Goal: Register for event/course

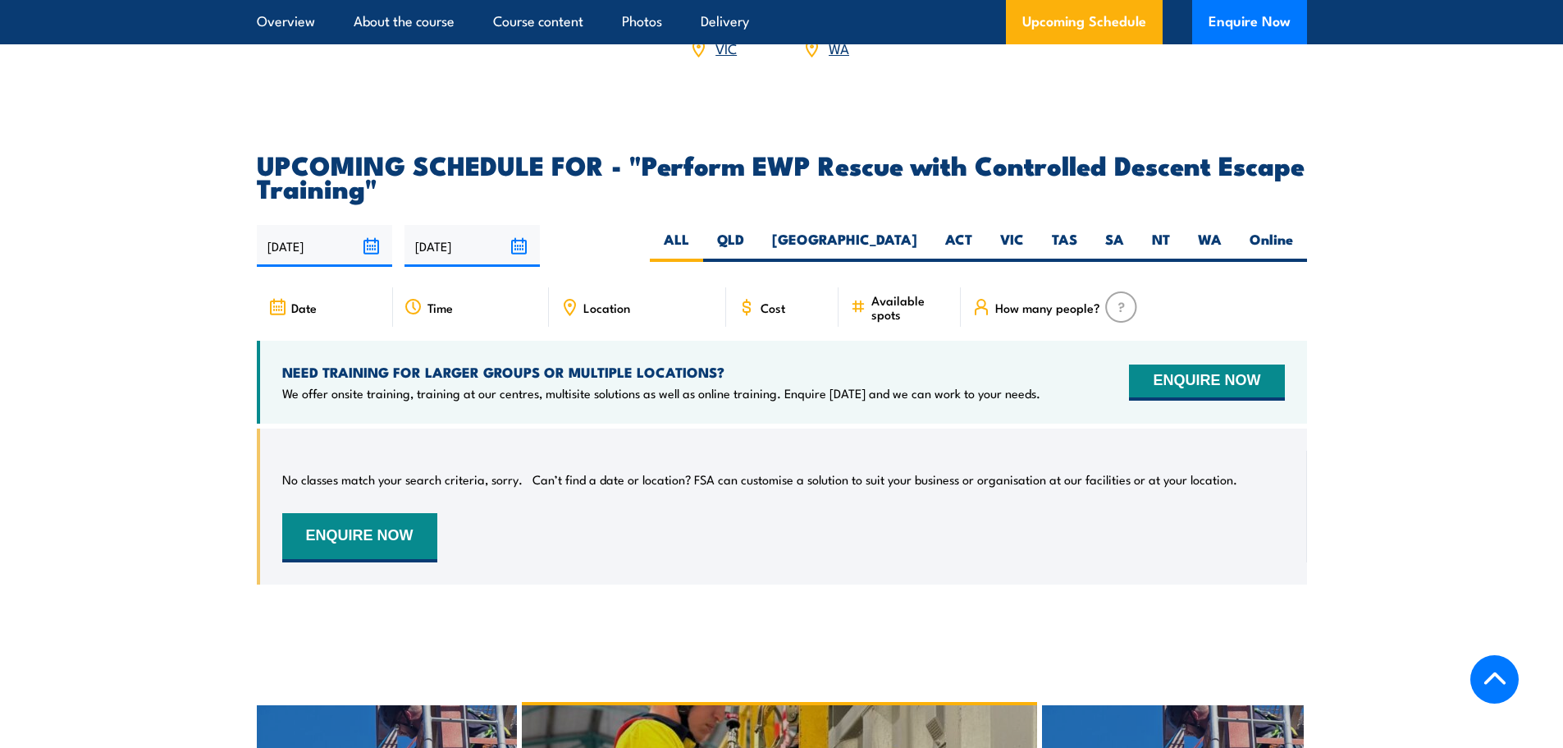
scroll to position [2626, 0]
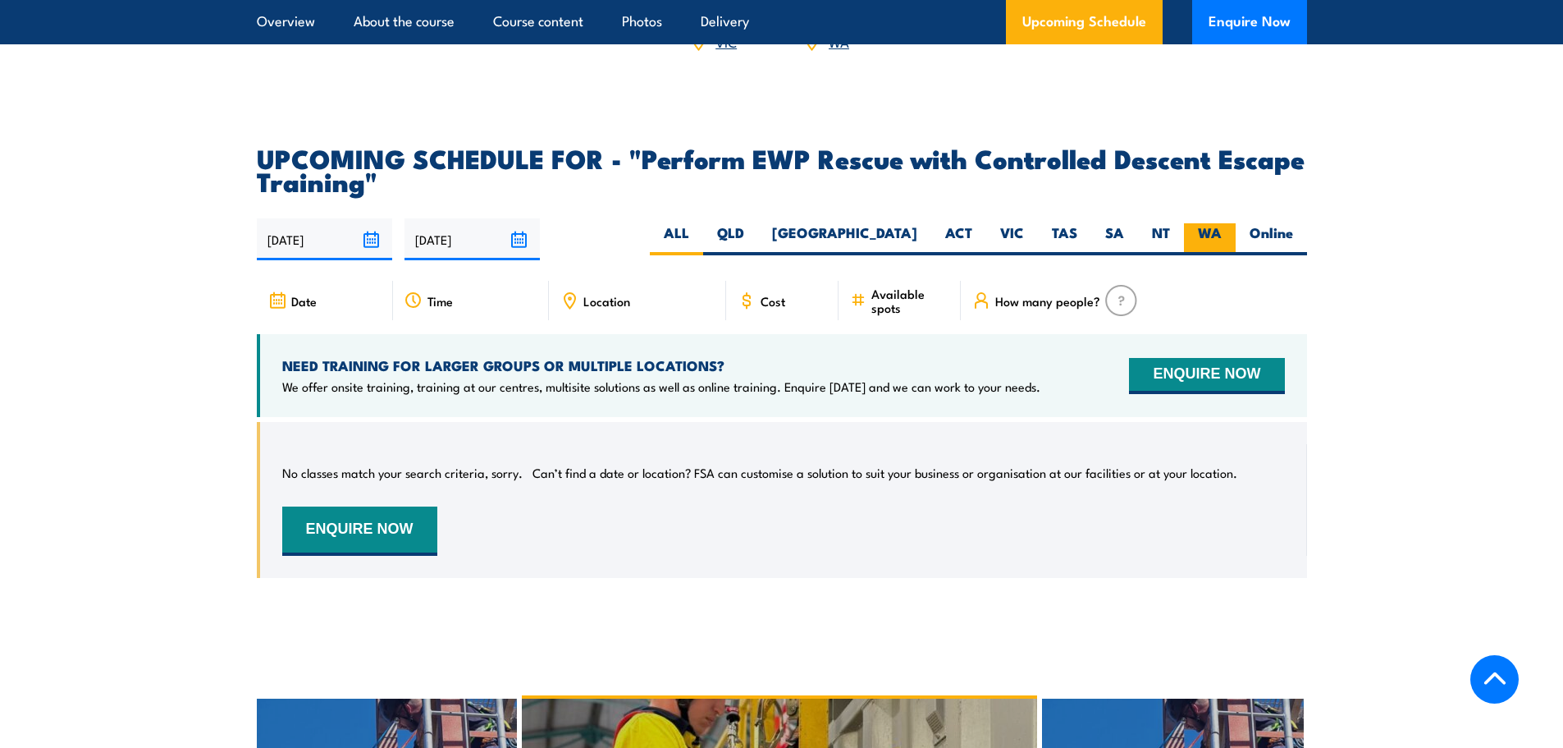
click at [1199, 223] on label "WA" at bounding box center [1210, 239] width 52 height 32
click at [1222, 223] on input "WA" at bounding box center [1227, 228] width 11 height 11
radio input "true"
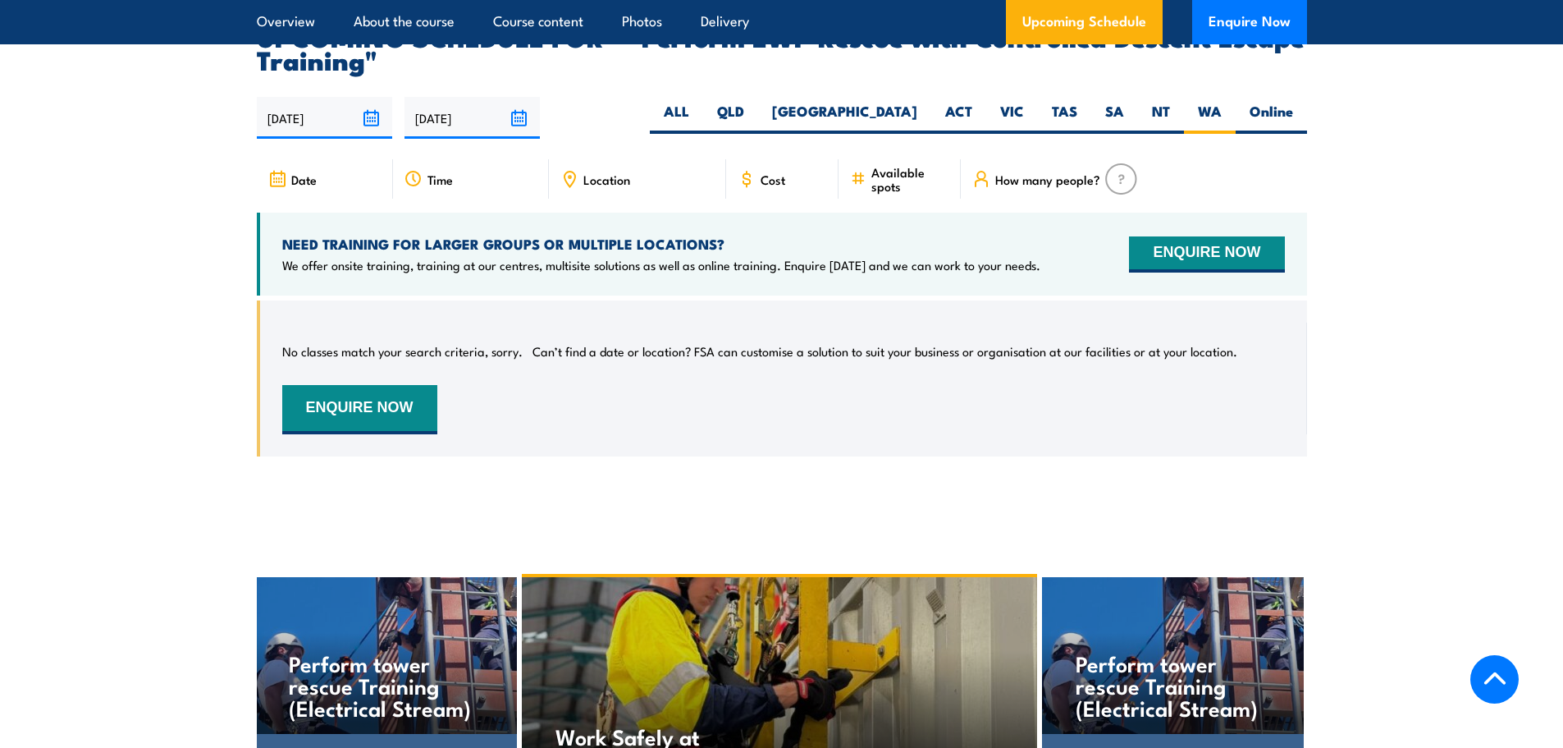
scroll to position [2501, 0]
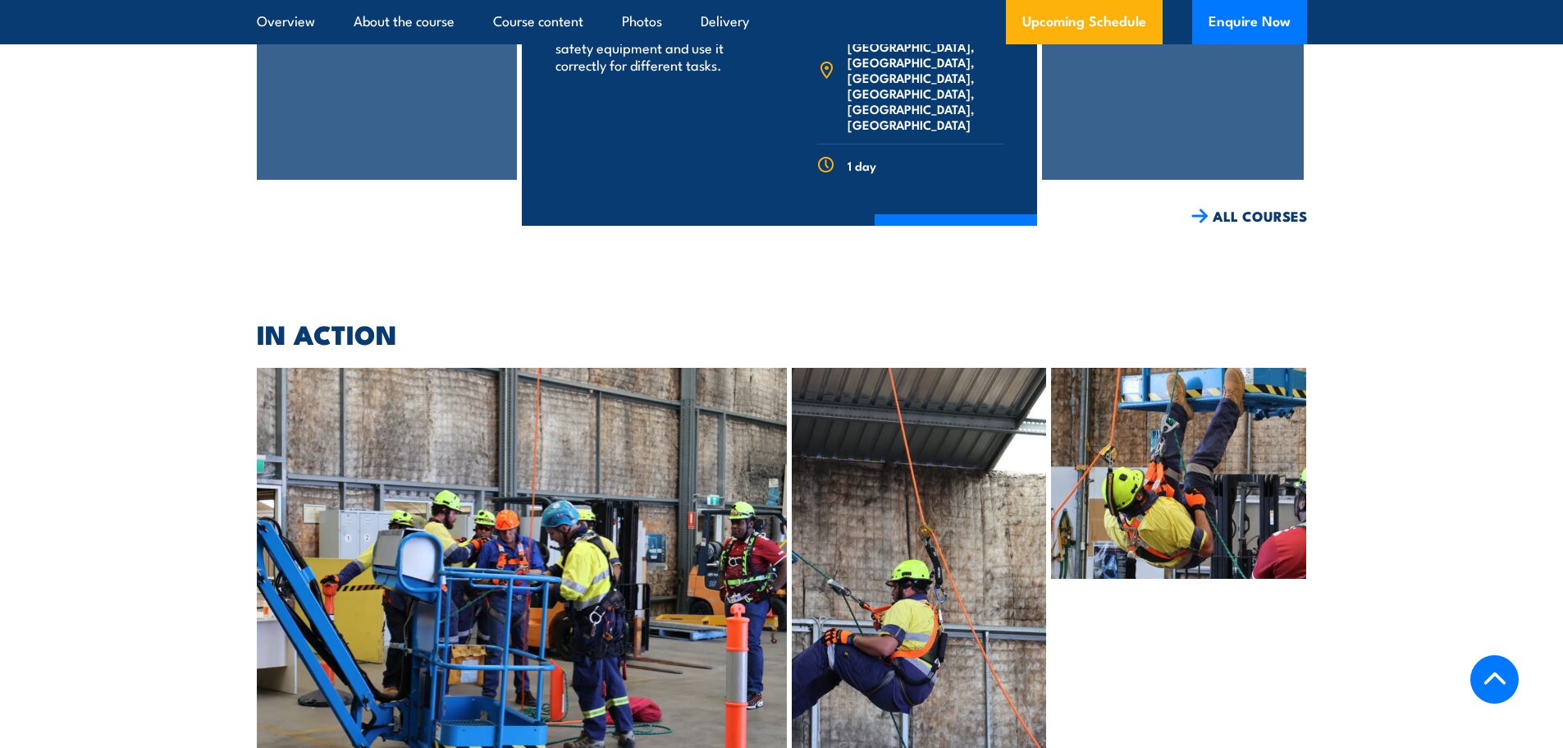
scroll to position [3611, 0]
click at [1247, 206] on link "ALL COURSES" at bounding box center [1250, 215] width 116 height 19
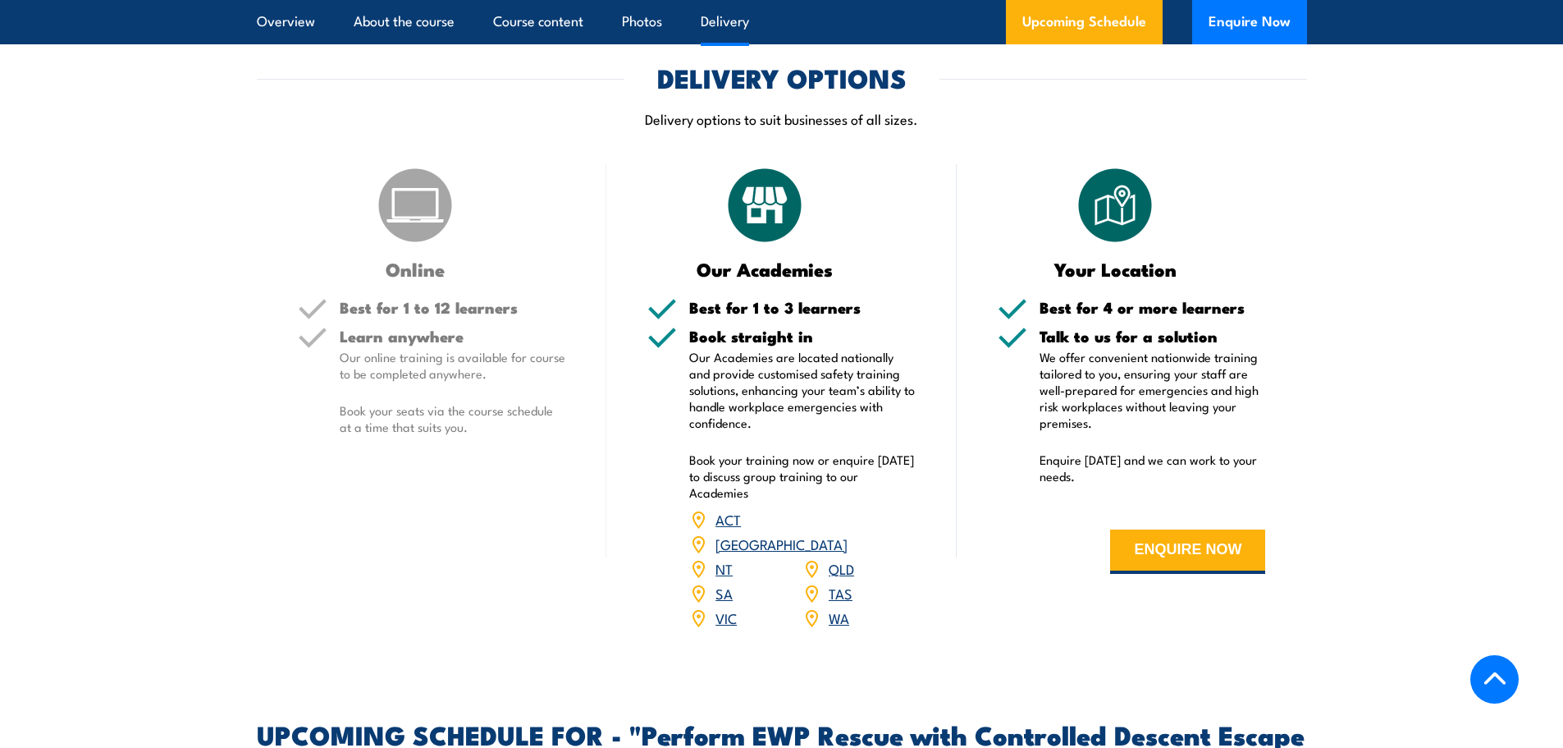
scroll to position [2051, 0]
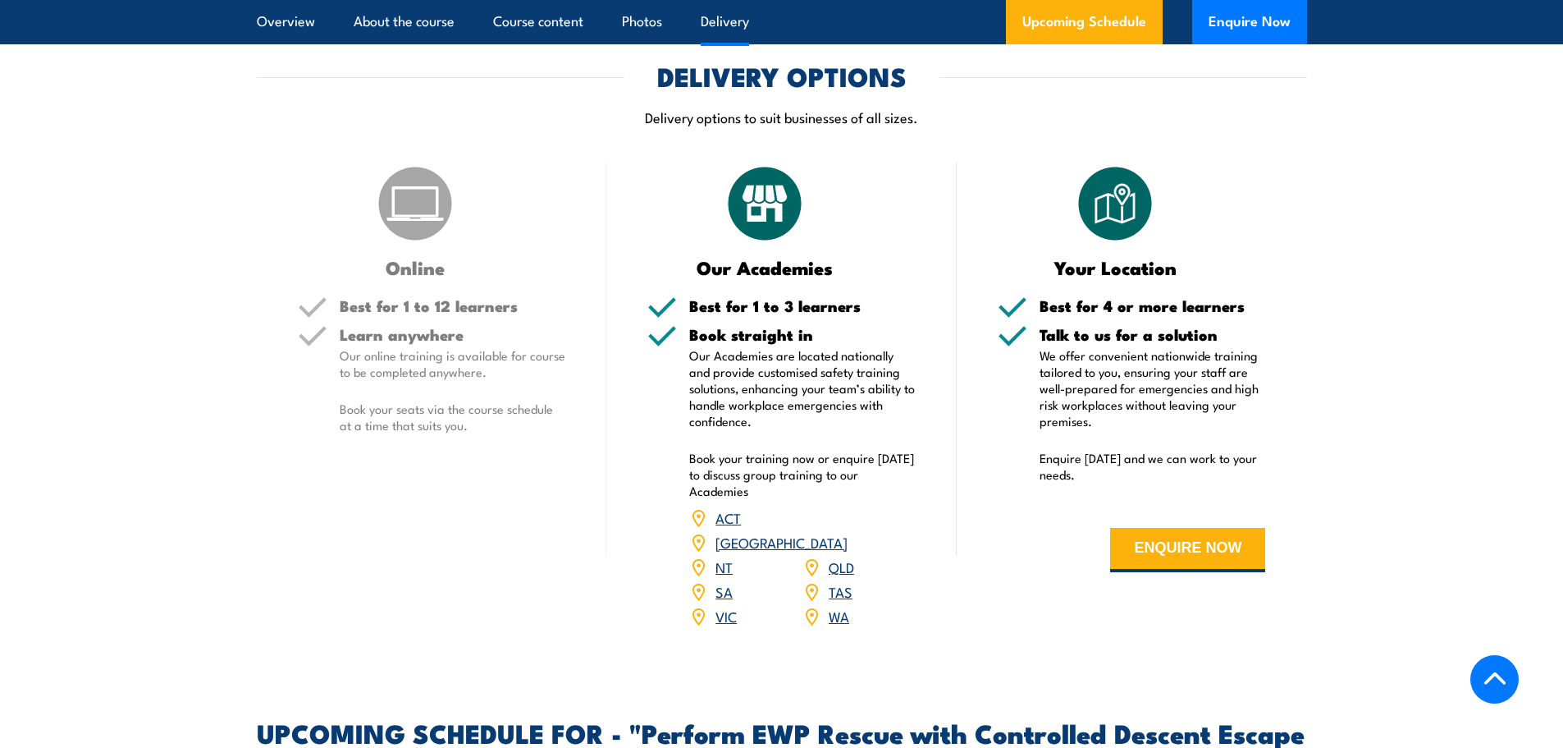
click at [829, 606] on link "WA" at bounding box center [839, 616] width 21 height 20
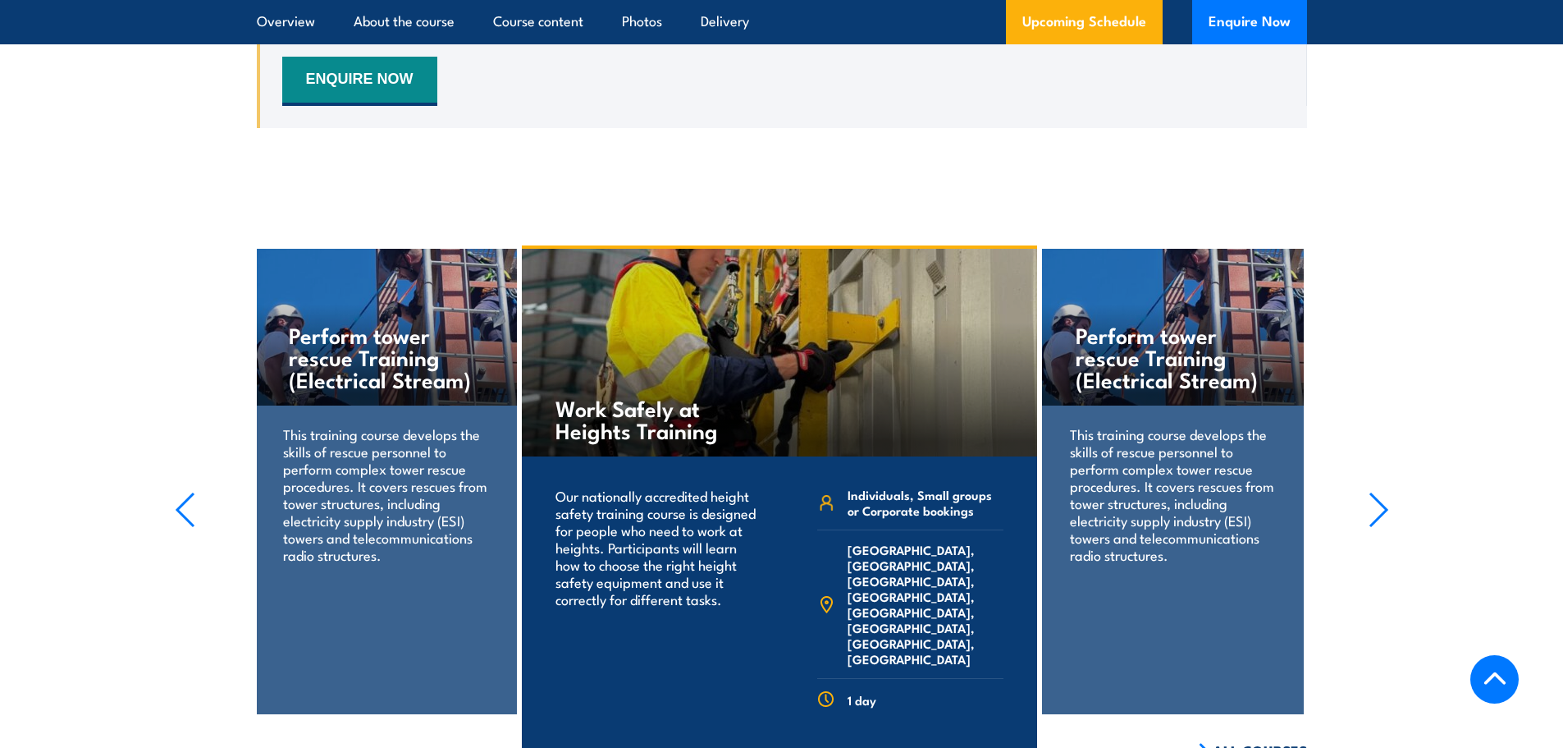
scroll to position [3158, 0]
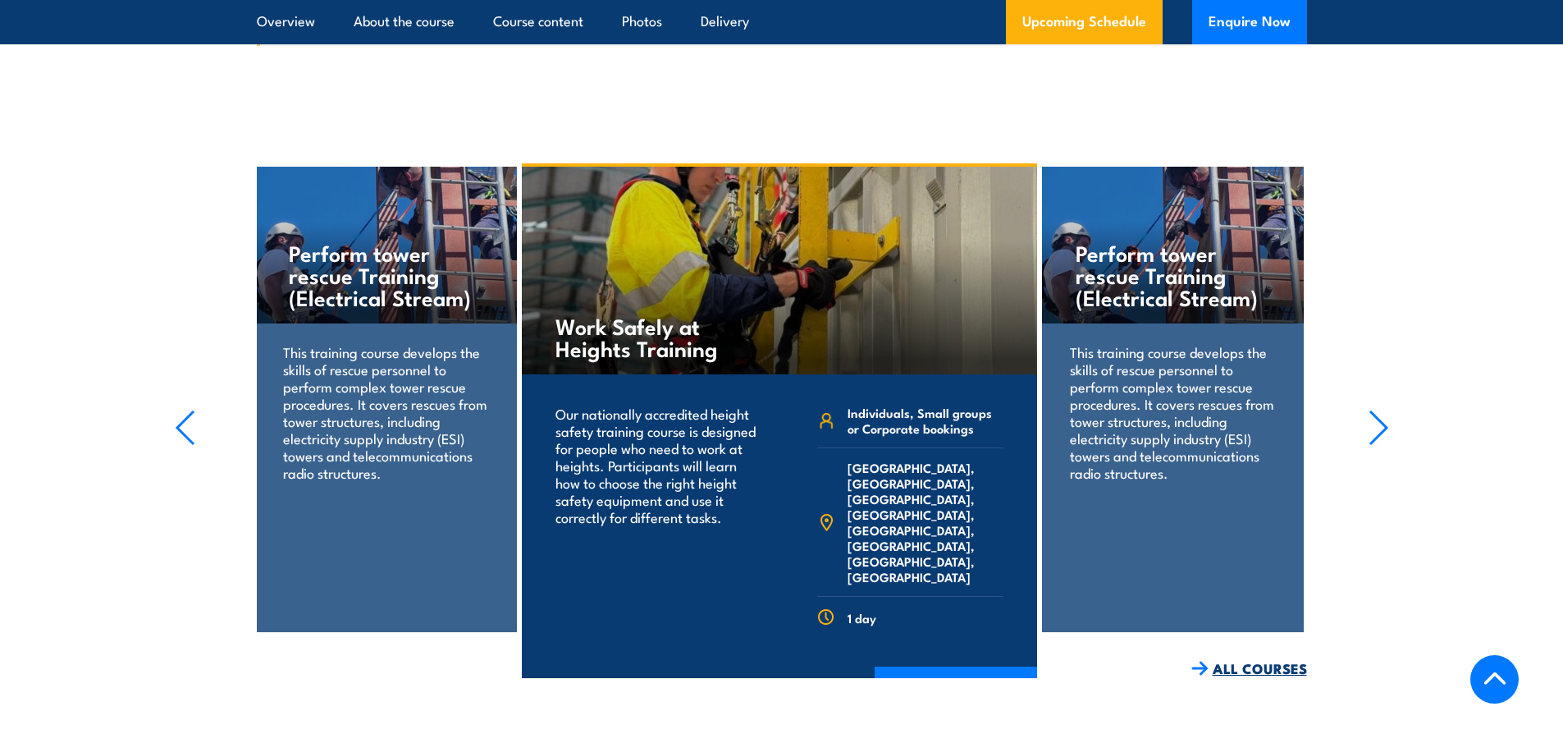
click at [1237, 659] on link "ALL COURSES" at bounding box center [1250, 668] width 116 height 19
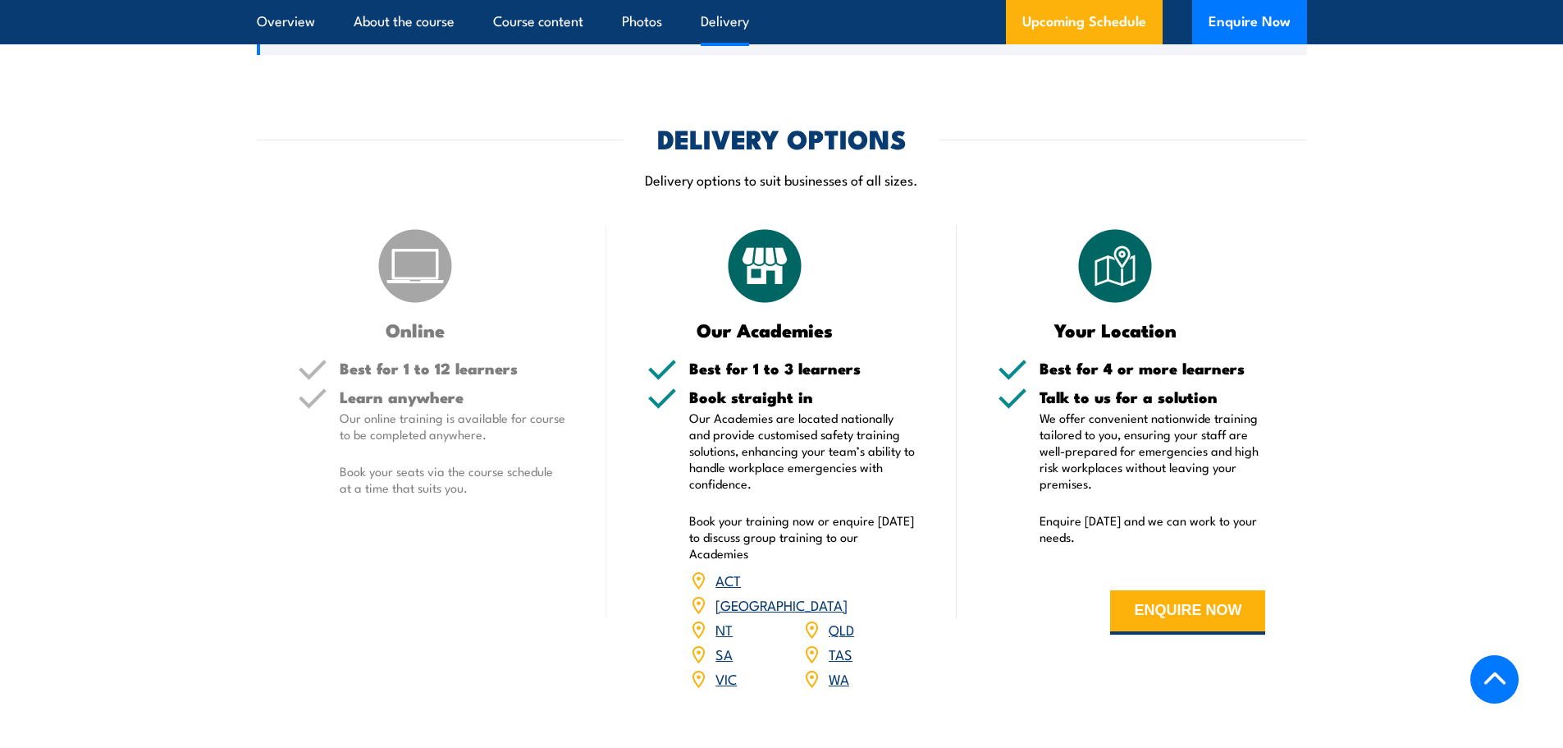
scroll to position [2084, 0]
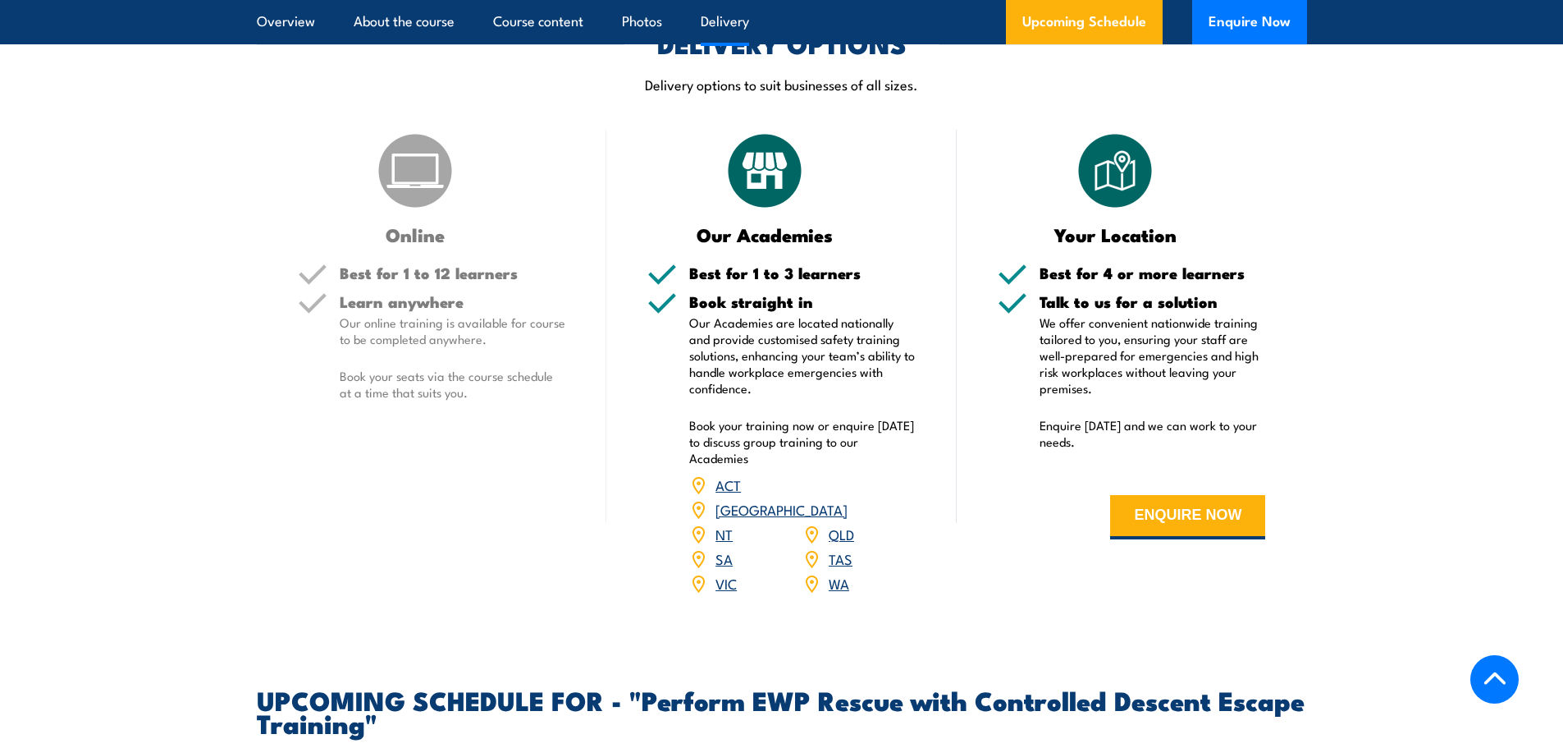
click at [835, 573] on link "WA" at bounding box center [839, 583] width 21 height 20
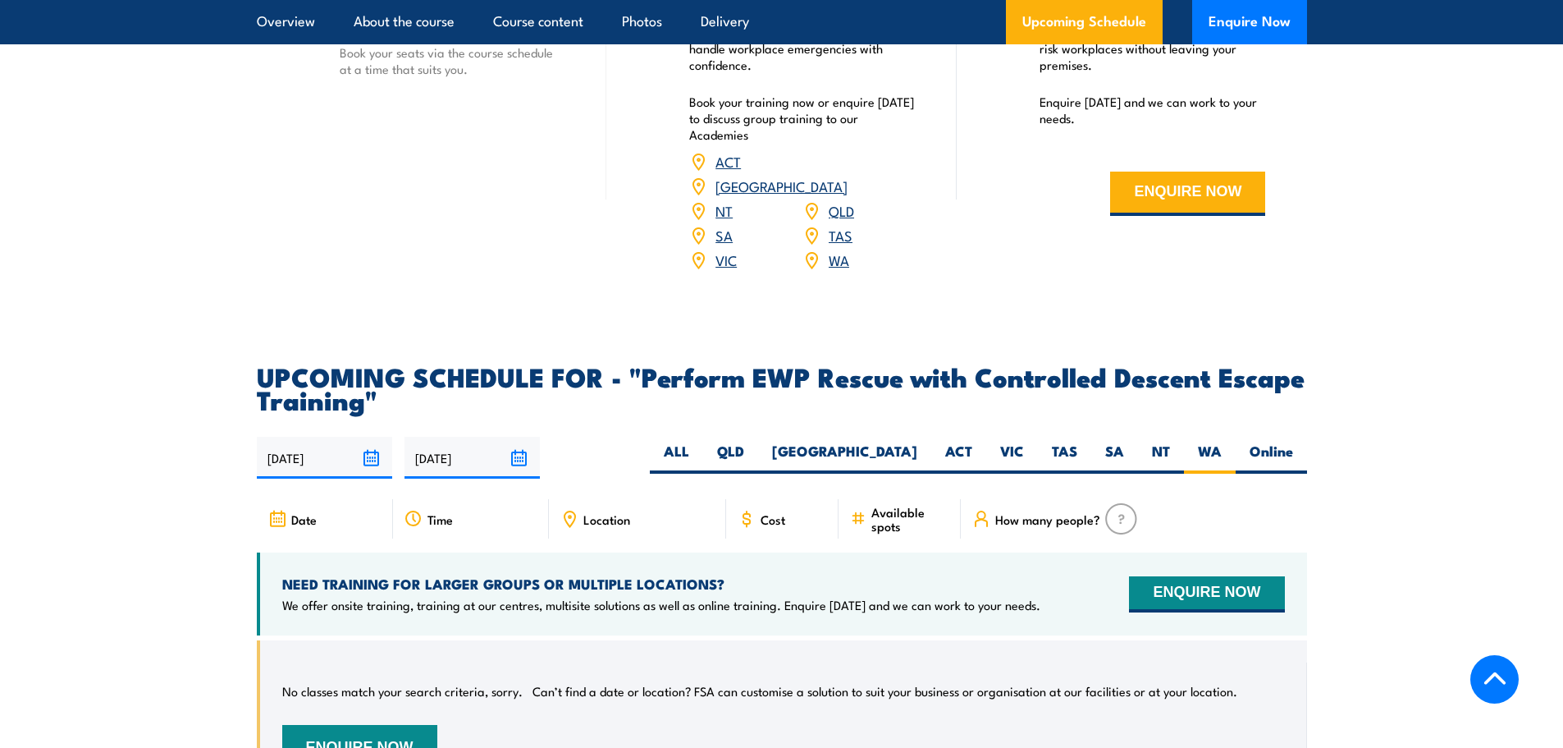
scroll to position [2747, 0]
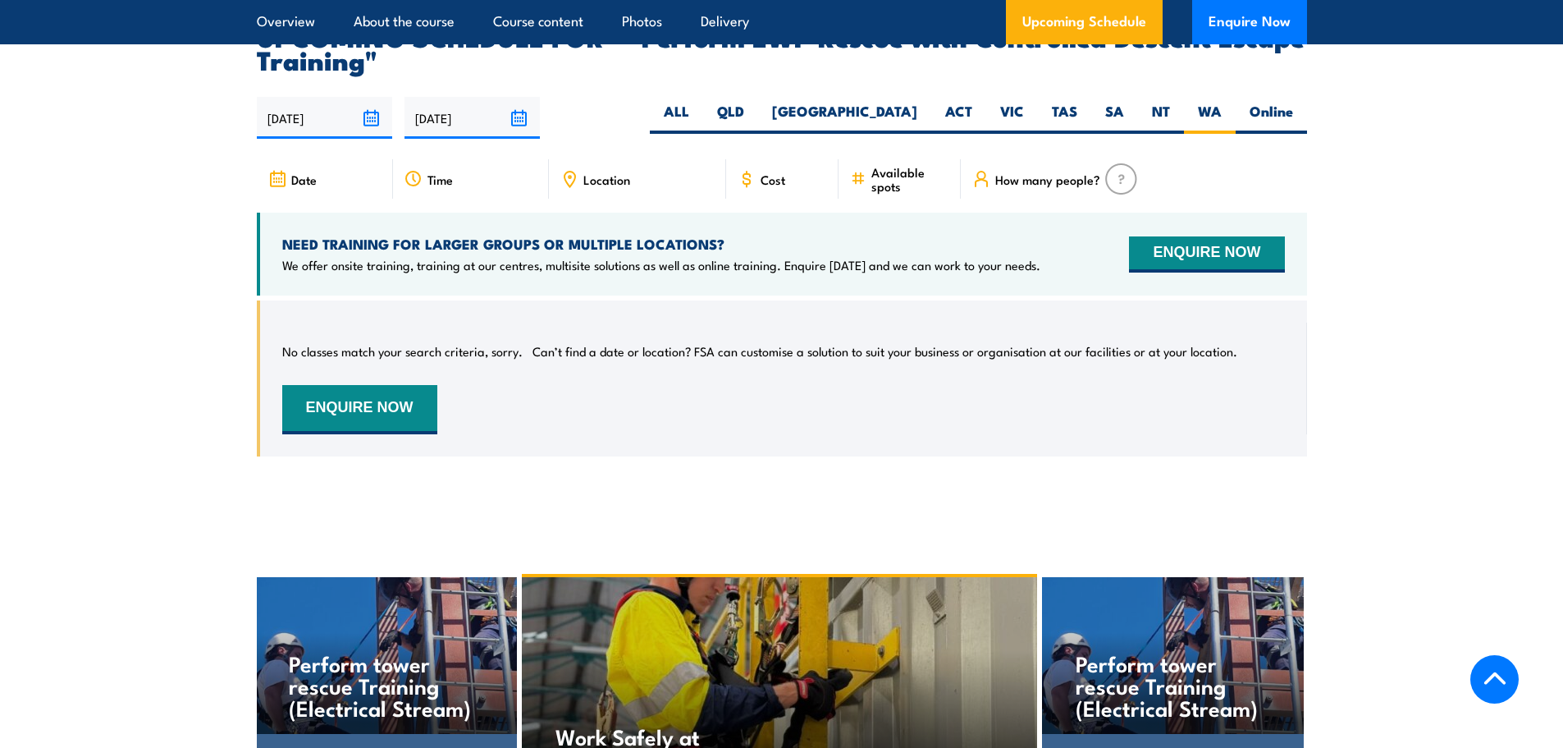
click at [367, 98] on input "[DATE]" at bounding box center [324, 118] width 135 height 42
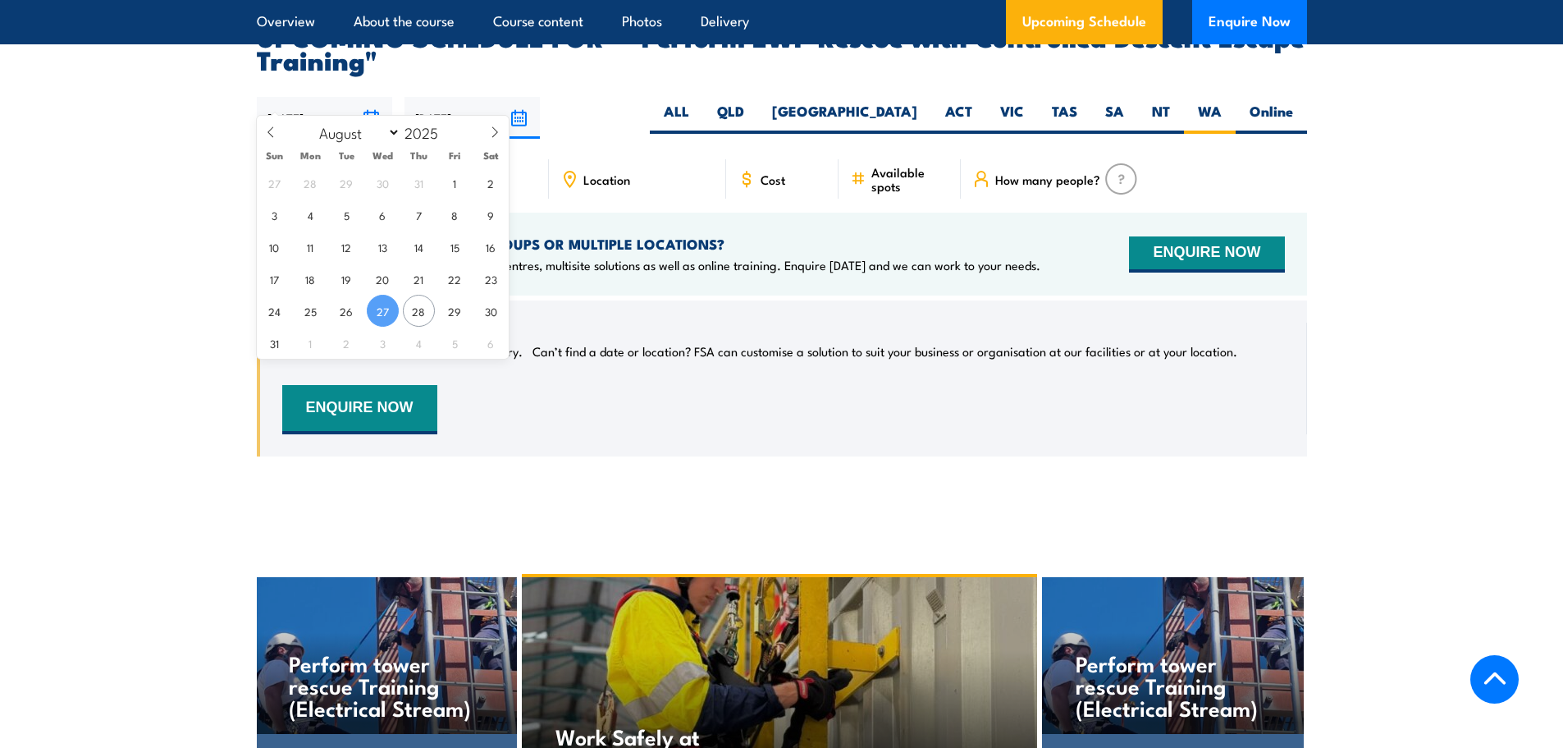
click at [1041, 409] on div "No classes match your search criteria, sorry. Can’t find a date or location? FS…" at bounding box center [783, 378] width 1003 height 112
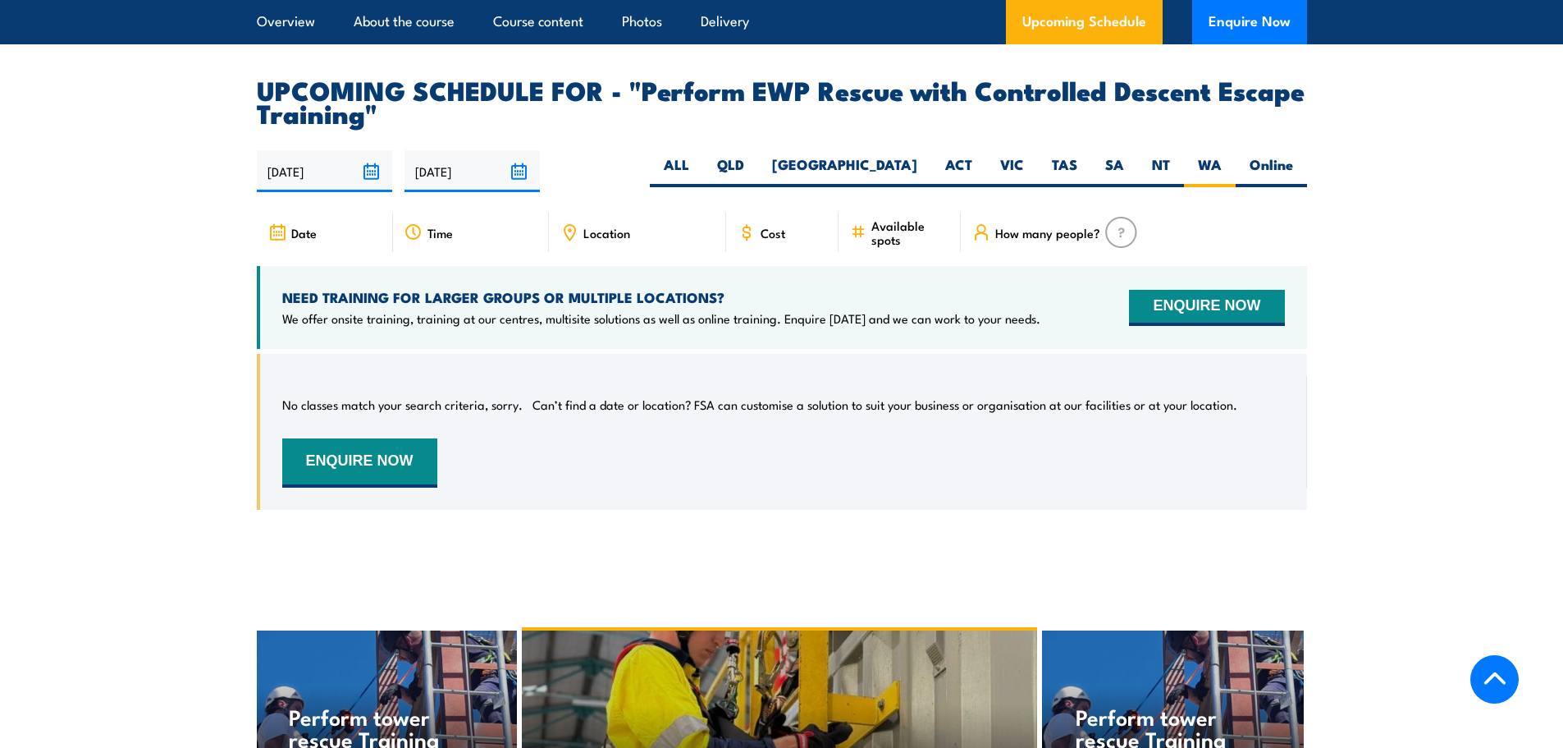
scroll to position [2665, 0]
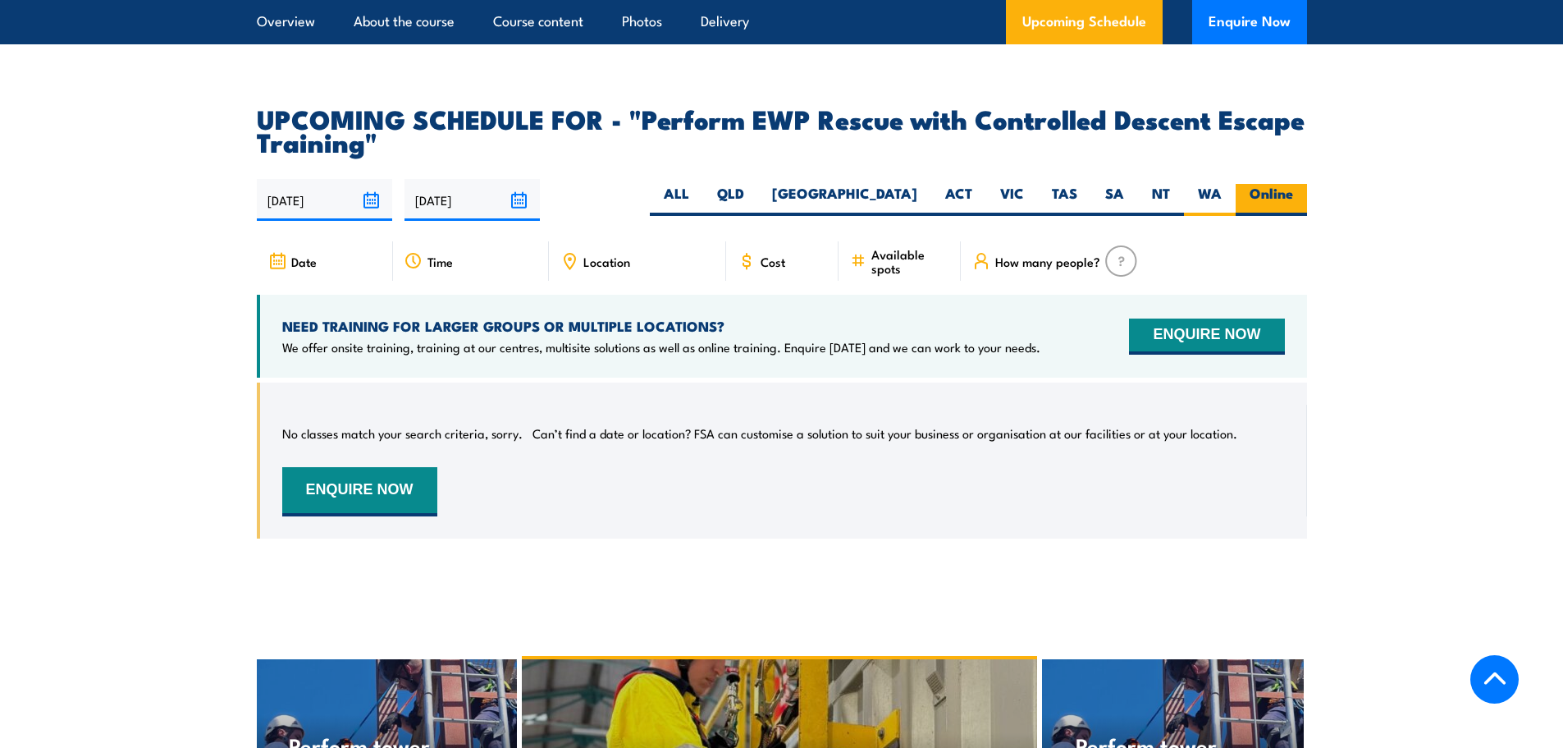
click at [1292, 184] on label "Online" at bounding box center [1271, 200] width 71 height 32
click at [1293, 184] on input "Online" at bounding box center [1298, 189] width 11 height 11
radio input "true"
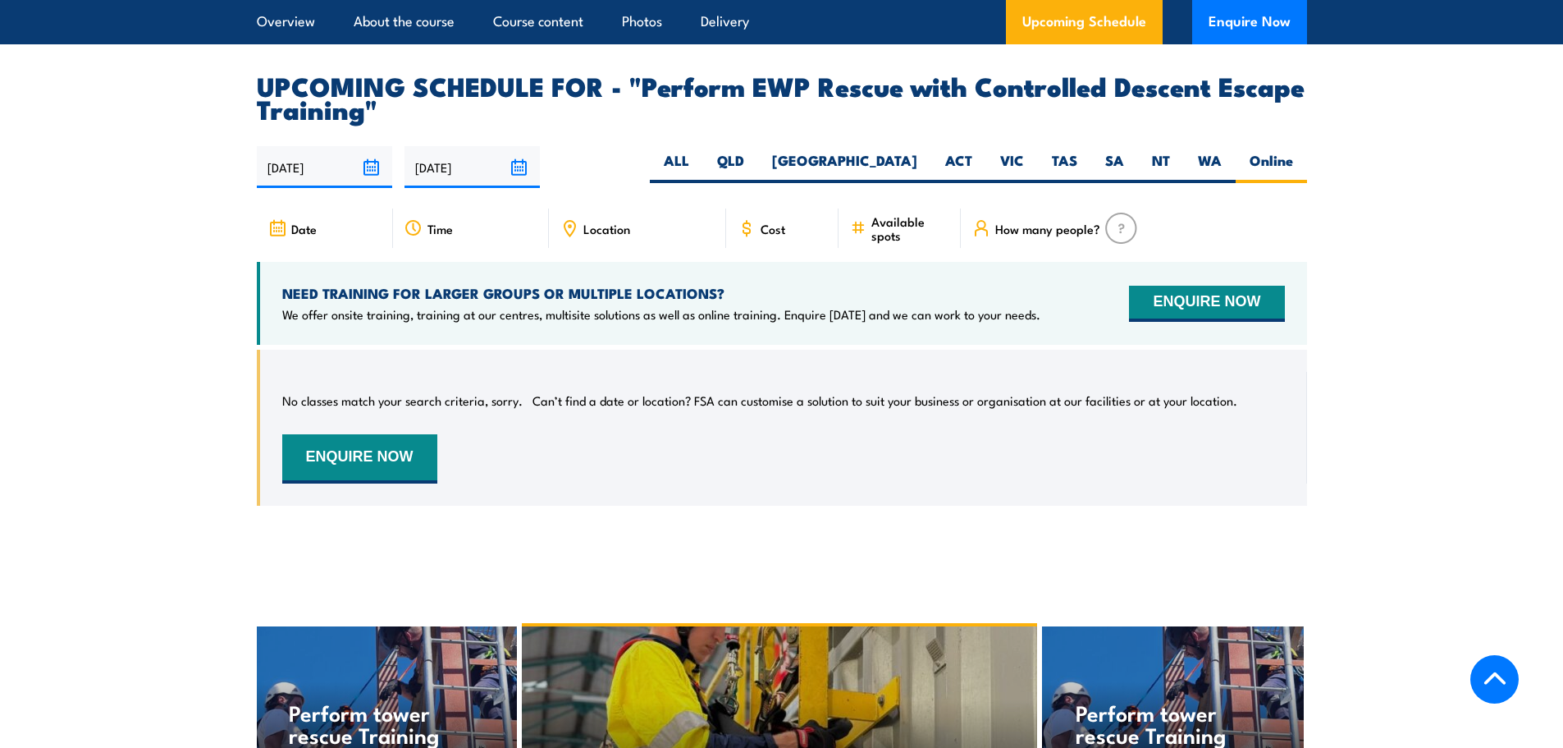
scroll to position [2747, 0]
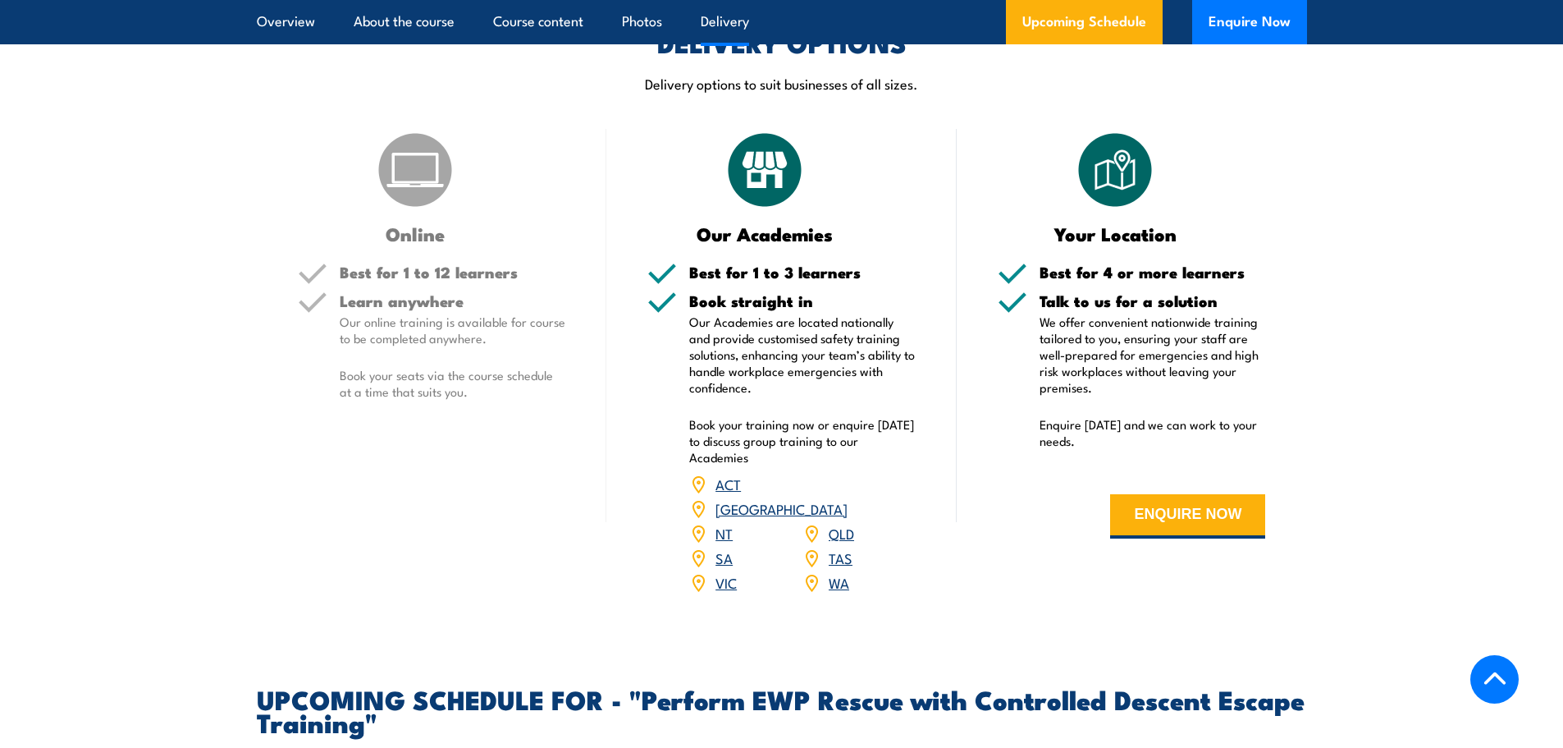
scroll to position [2084, 0]
